Goal: Transaction & Acquisition: Purchase product/service

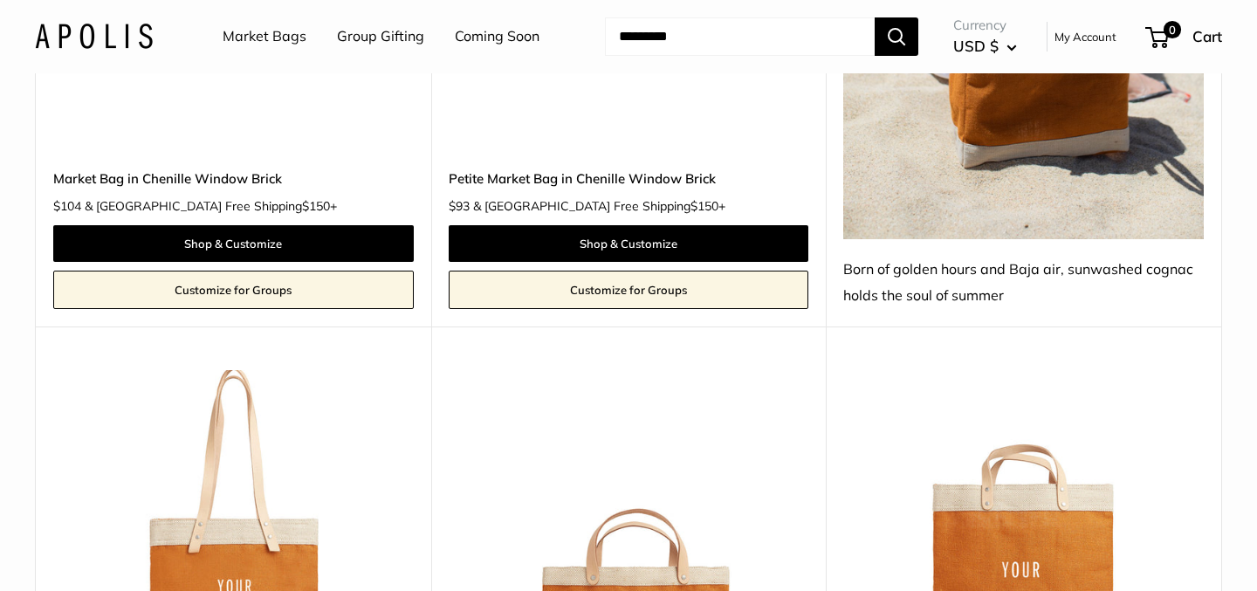
scroll to position [3038, 0]
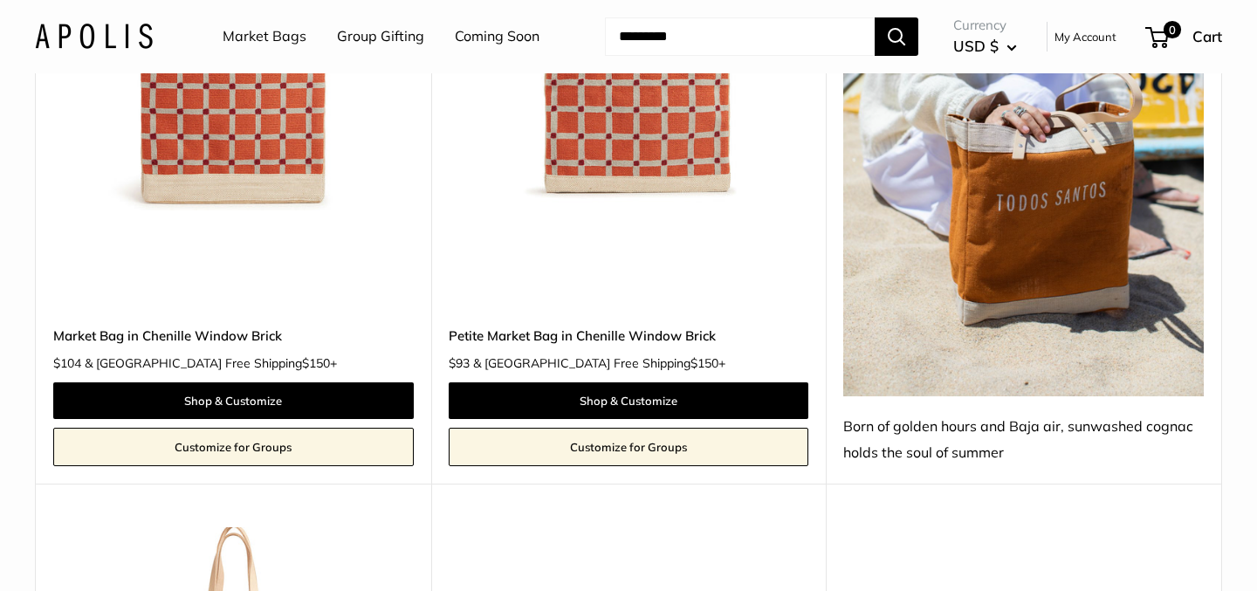
click at [269, 40] on link "Market Bags" at bounding box center [265, 37] width 84 height 26
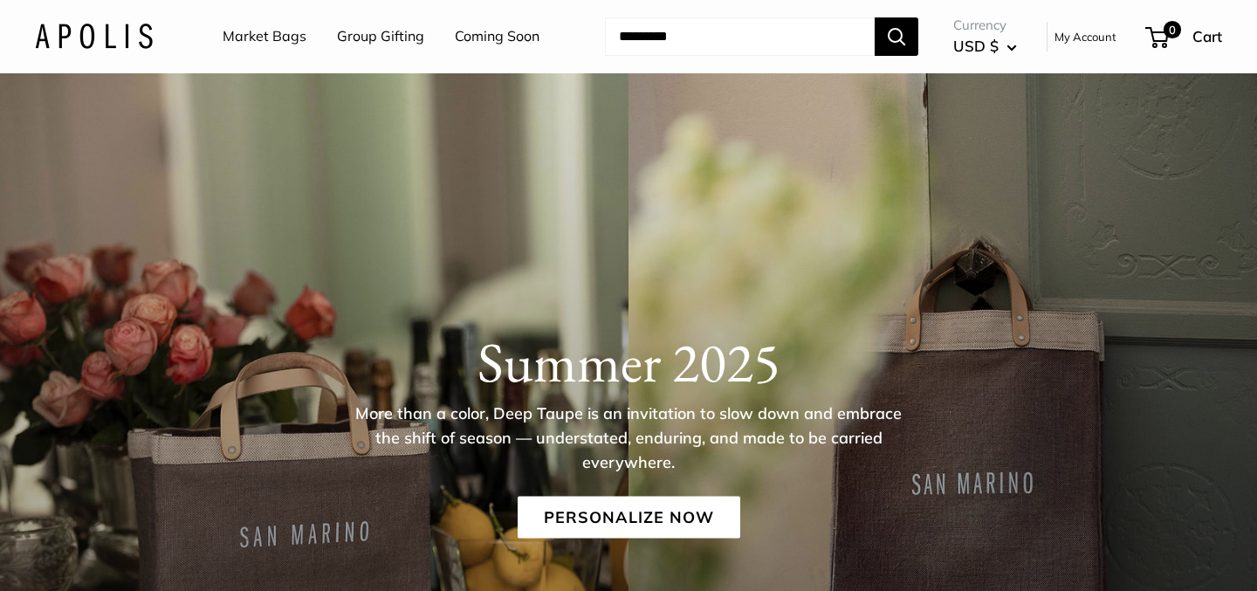
click at [675, 32] on input "Search..." at bounding box center [740, 36] width 270 height 38
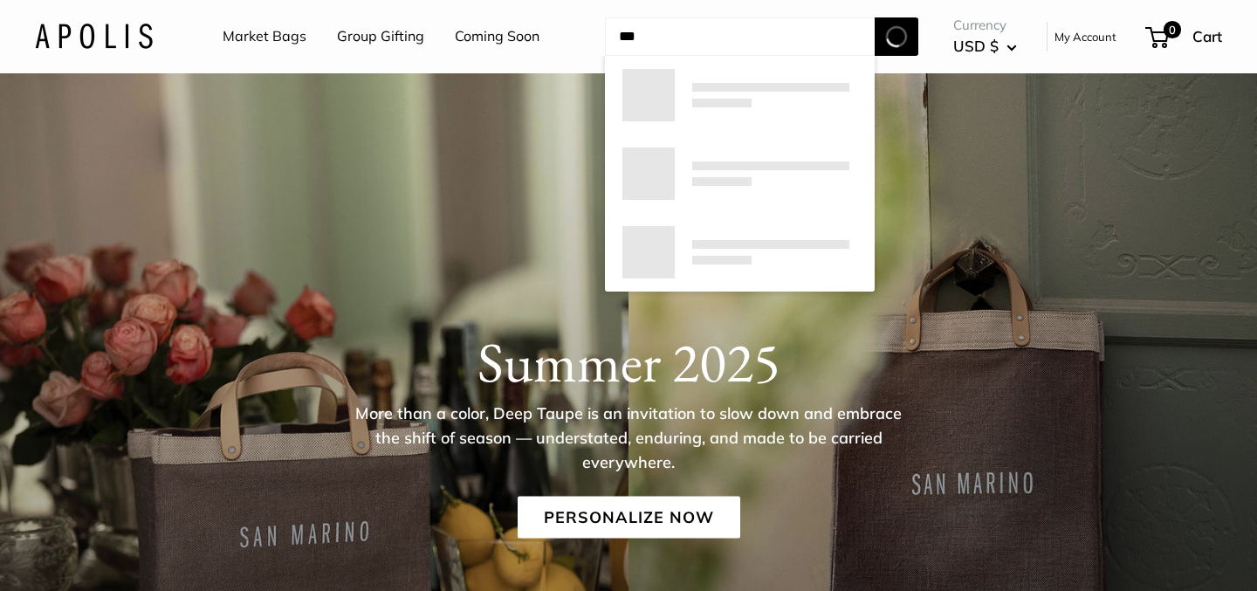
type input "***"
click at [875, 17] on button "Search" at bounding box center [897, 36] width 44 height 38
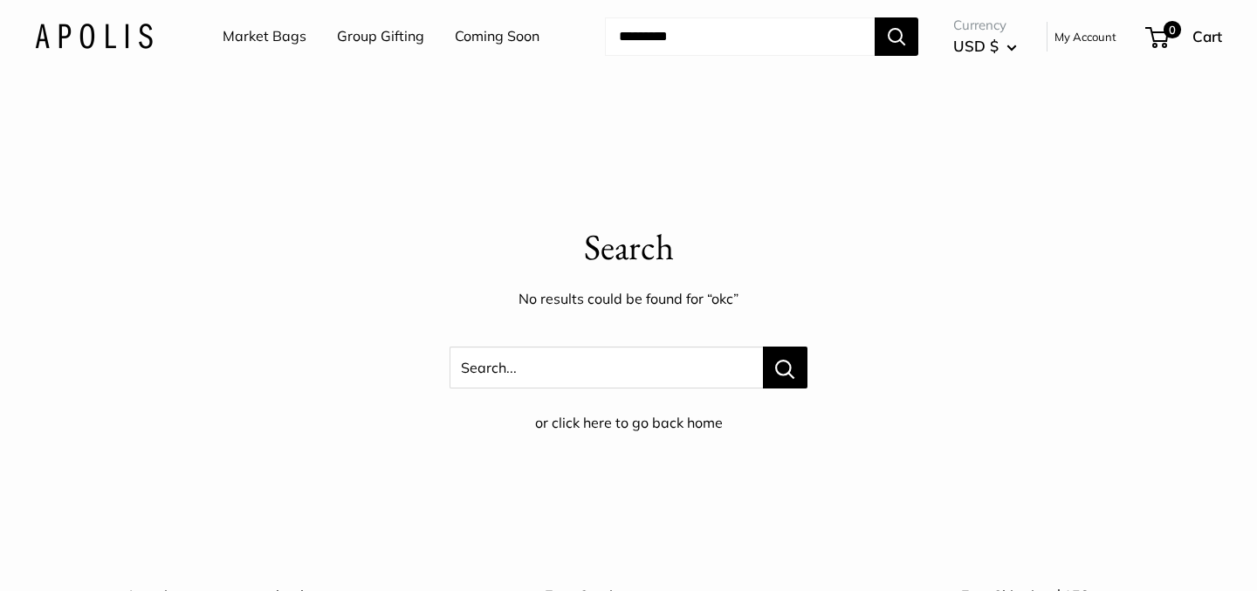
click at [271, 34] on link "Market Bags" at bounding box center [265, 37] width 84 height 26
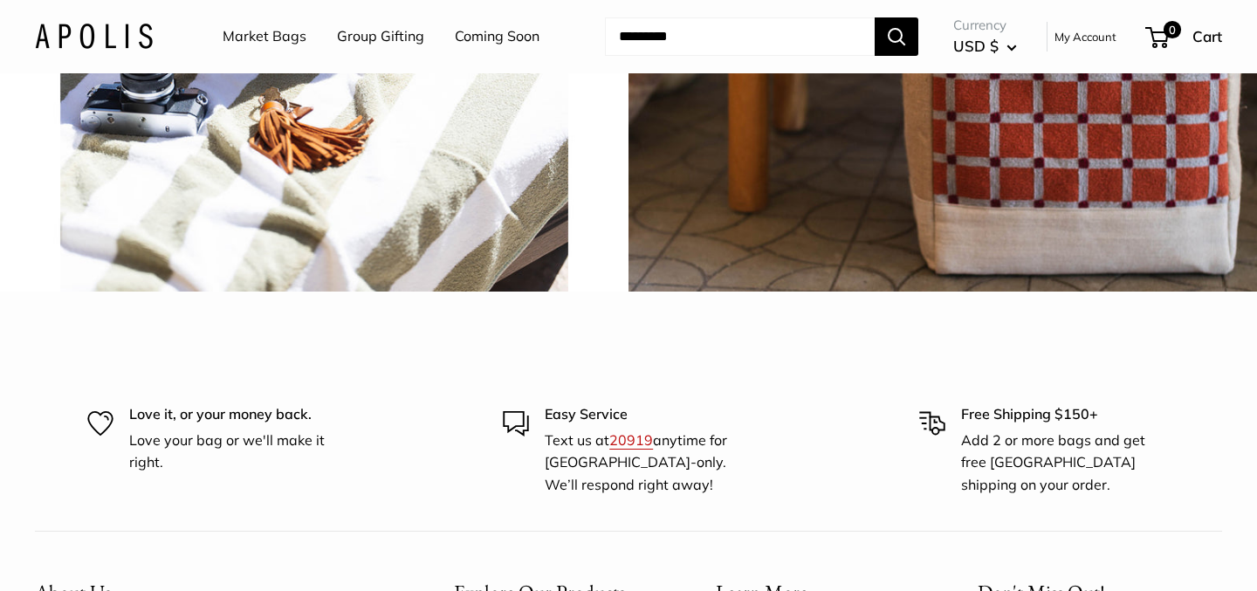
scroll to position [4125, 0]
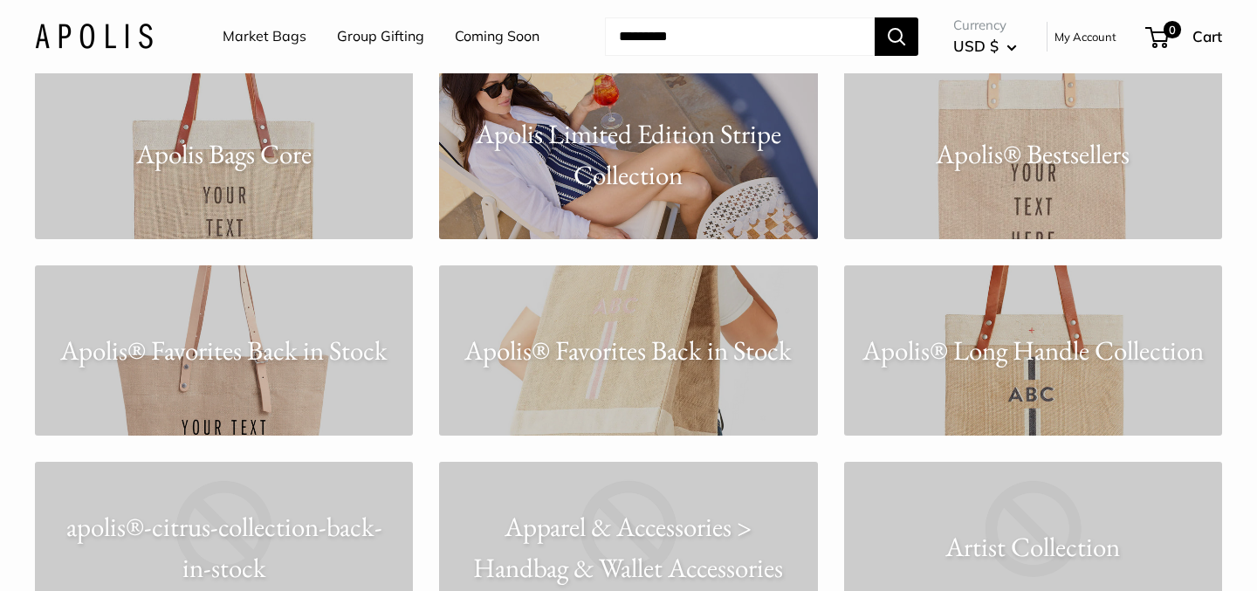
scroll to position [1386, 0]
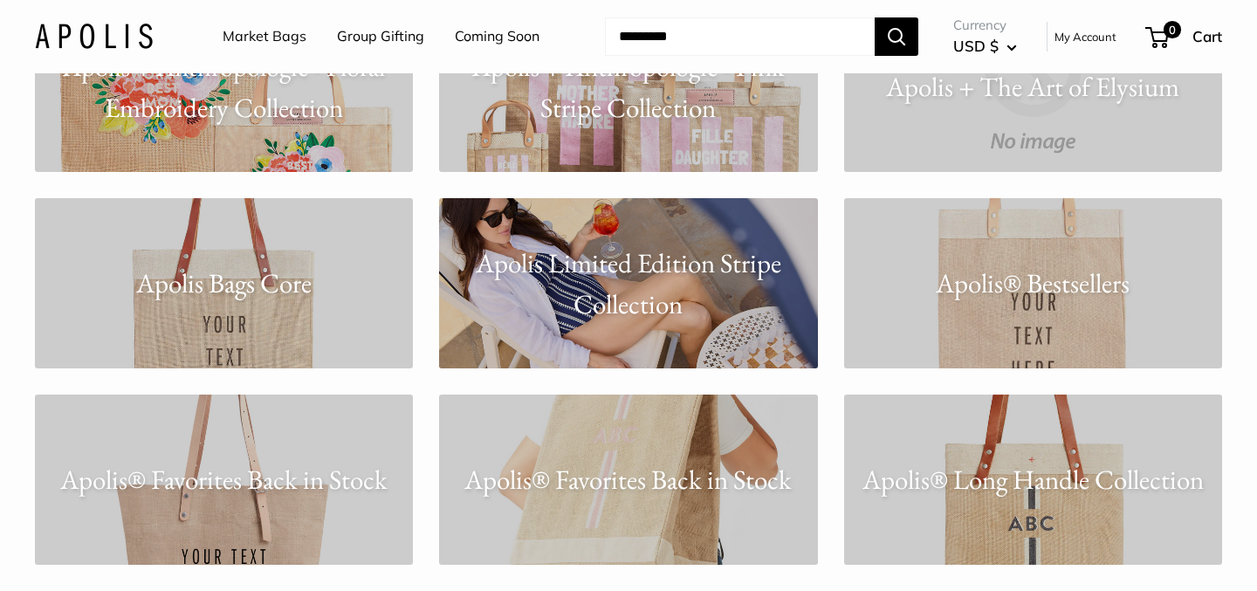
click at [1016, 294] on p "Apolis® Bestsellers" at bounding box center [1033, 283] width 378 height 41
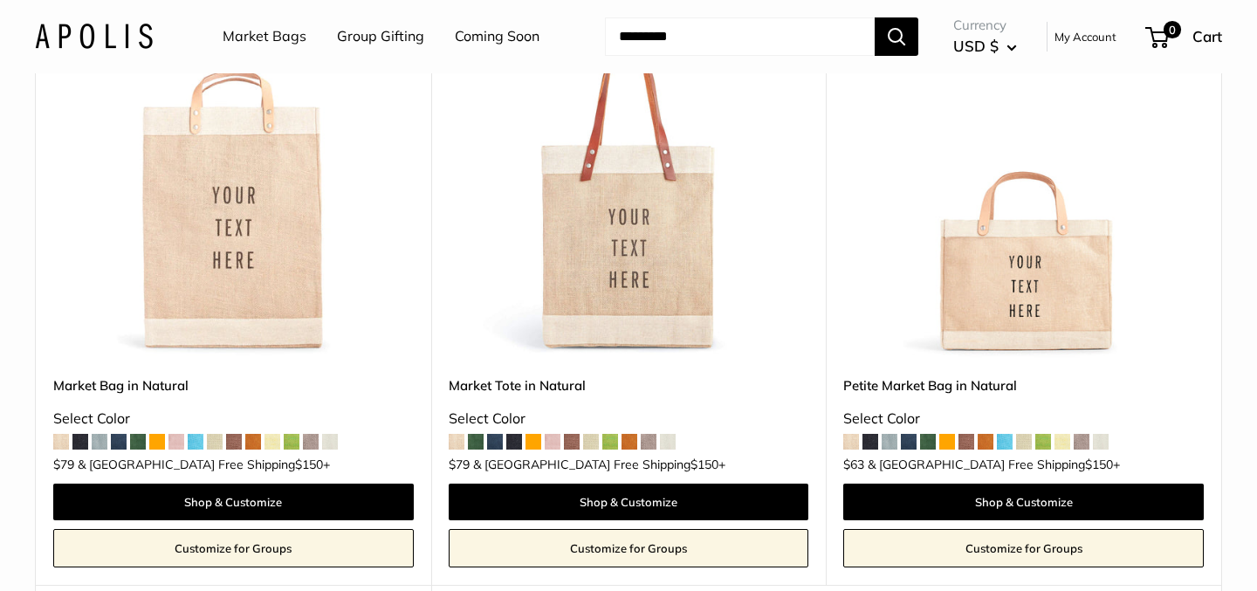
click at [0, 0] on img at bounding box center [0, 0] width 0 height 0
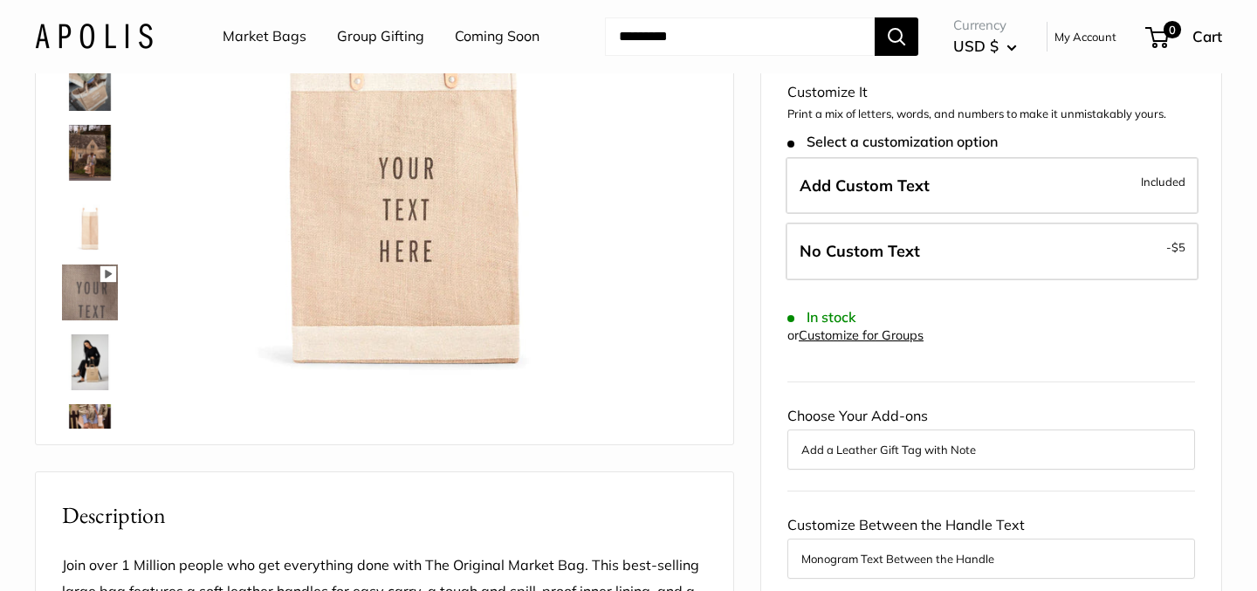
scroll to position [170, 0]
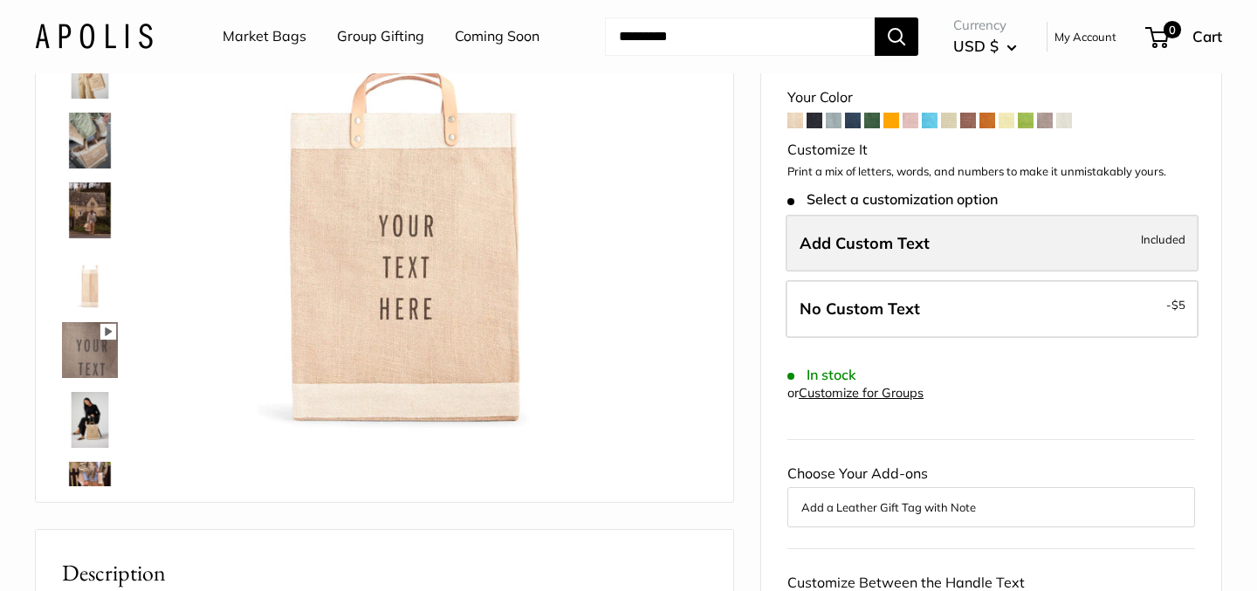
click at [912, 240] on span "Add Custom Text" at bounding box center [865, 243] width 130 height 20
